Goal: Task Accomplishment & Management: Manage account settings

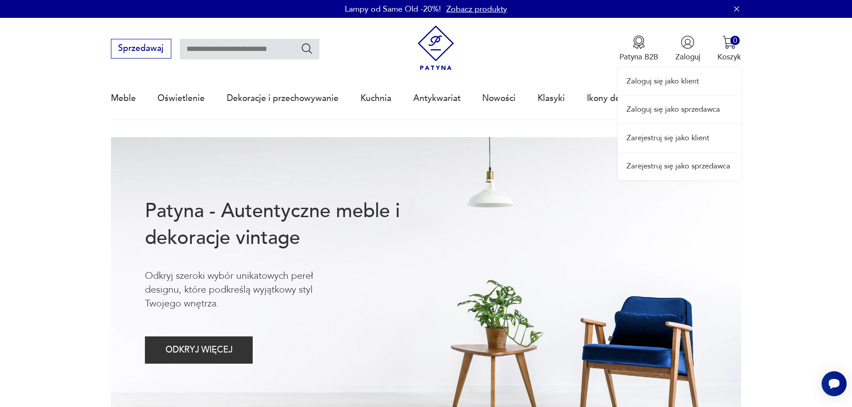
click at [666, 54] on div "Zaloguj się jako klient Zaloguj się jako sprzedawca Zarejestruj się jako klient…" at bounding box center [679, 99] width 123 height 162
click at [676, 84] on link "Zaloguj się jako klient" at bounding box center [679, 81] width 123 height 27
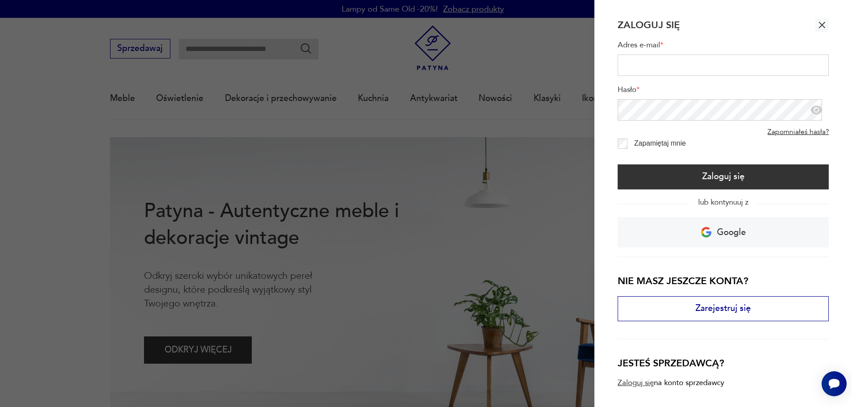
type input "**********"
click at [628, 147] on label "Zapamiętaj mnie" at bounding box center [656, 144] width 58 height 8
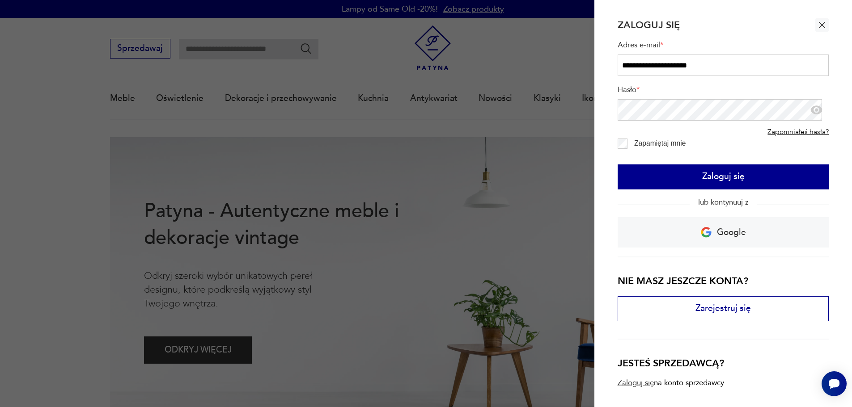
drag, startPoint x: 650, startPoint y: 179, endPoint x: 644, endPoint y: 178, distance: 6.3
click at [649, 179] on button "Zaloguj się" at bounding box center [724, 177] width 212 height 25
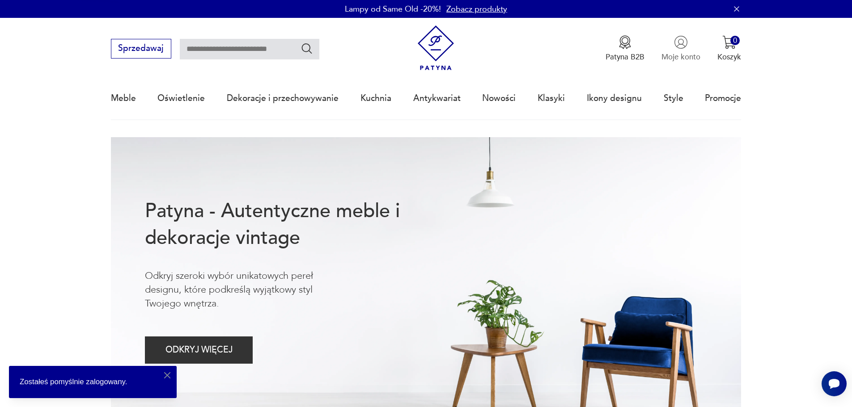
click at [669, 58] on p "Moje konto" at bounding box center [680, 57] width 39 height 10
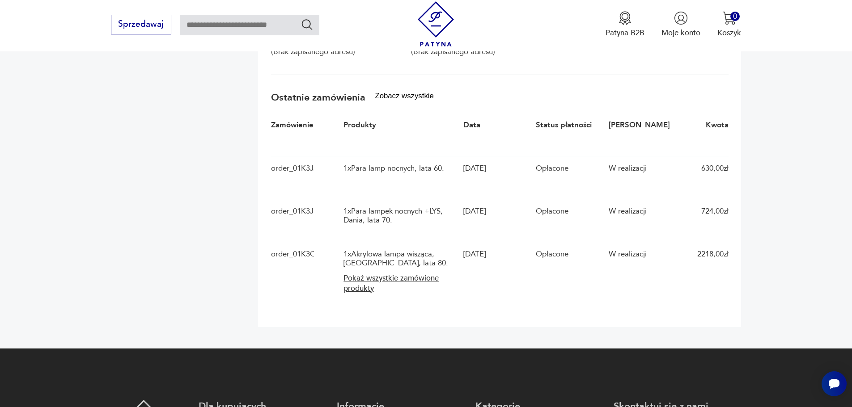
scroll to position [268, 0]
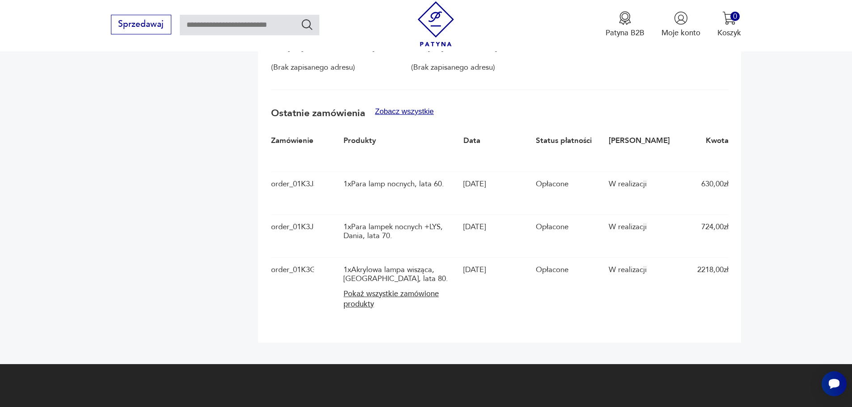
click at [407, 114] on button "Zobacz wszystkie" at bounding box center [404, 111] width 59 height 9
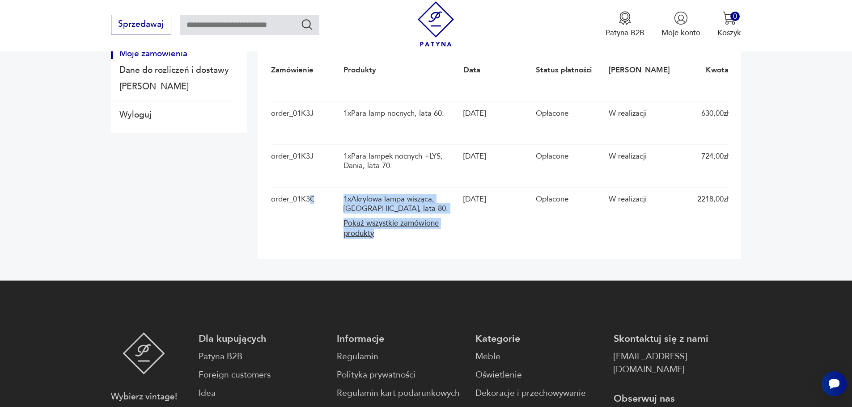
scroll to position [0, 105]
drag, startPoint x: 313, startPoint y: 200, endPoint x: 482, endPoint y: 226, distance: 170.7
click at [482, 226] on div "order_01K3GKPADRQB3Z8B9KHPMASFRQ 1 x Akrylowa lampa wisząca, Niemcy, lata 80. P…" at bounding box center [500, 216] width 458 height 59
click at [304, 213] on div "order_01K3GKPADRQB3Z8B9KHPMASFRQ" at bounding box center [292, 217] width 43 height 44
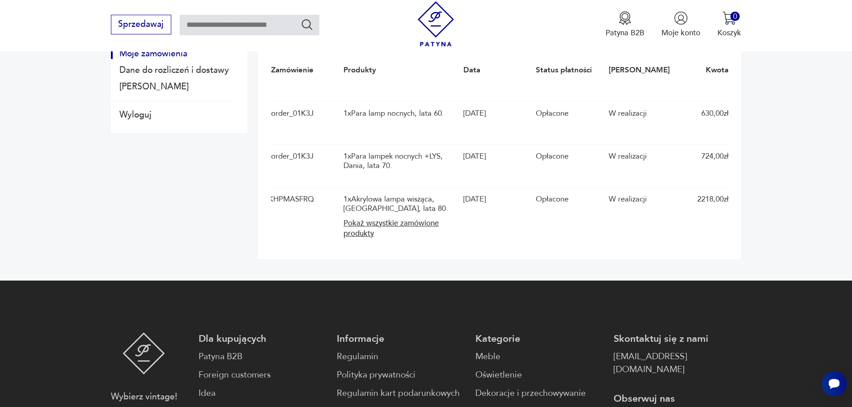
scroll to position [0, 0]
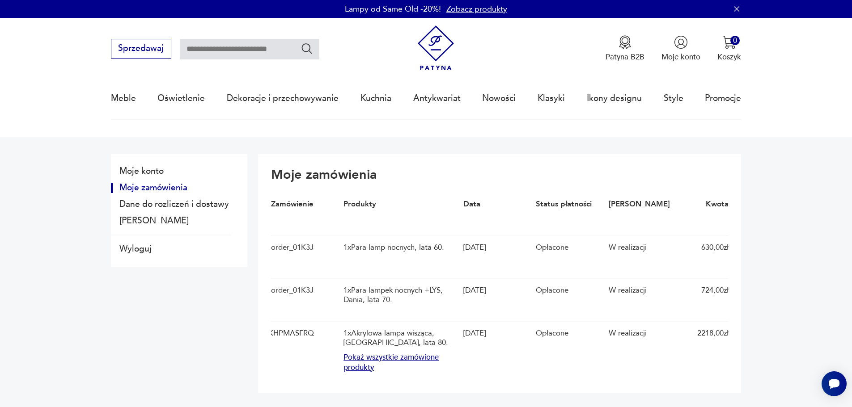
click at [411, 361] on button "Pokaż wszystkie zamówione produkty" at bounding box center [400, 363] width 114 height 21
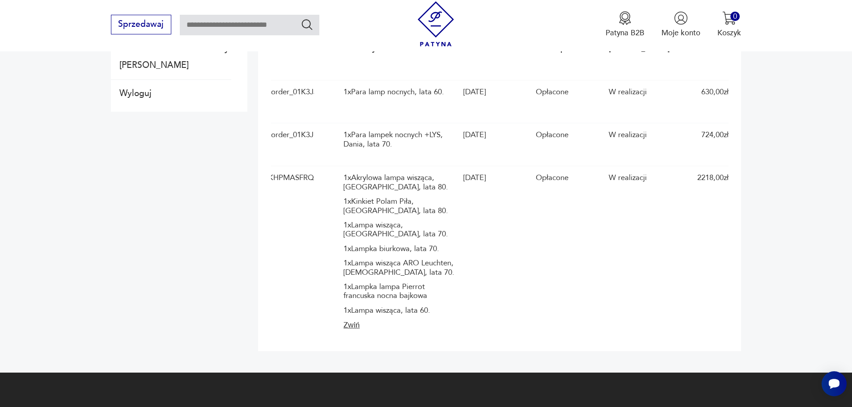
scroll to position [134, 0]
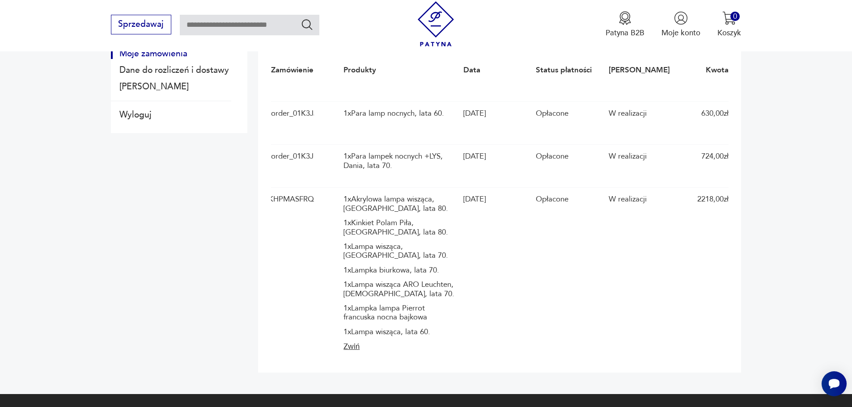
click at [786, 224] on section "Moje konto Moje zamówienia Dane do rozliczeń i dostawy Dane konta Wyloguj Moje …" at bounding box center [426, 198] width 852 height 391
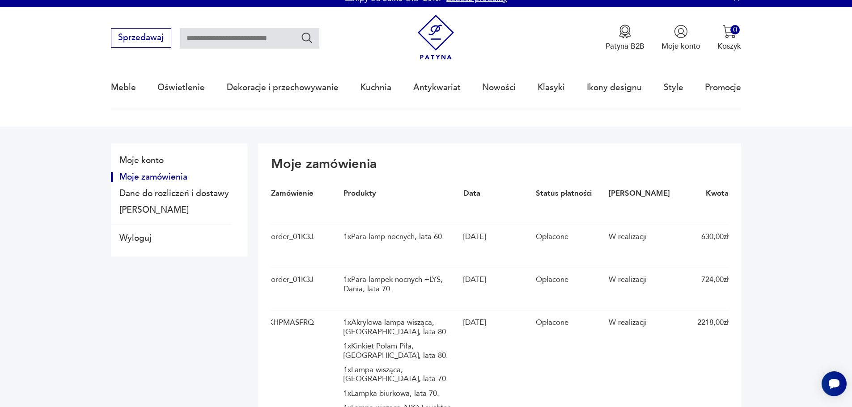
scroll to position [0, 0]
